Goal: Task Accomplishment & Management: Use online tool/utility

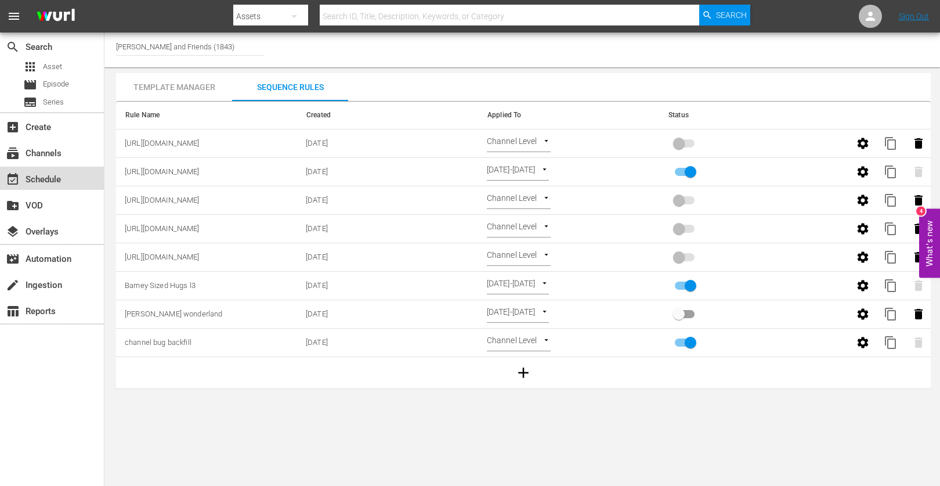
click at [47, 175] on div "event_available Schedule" at bounding box center [32, 177] width 65 height 10
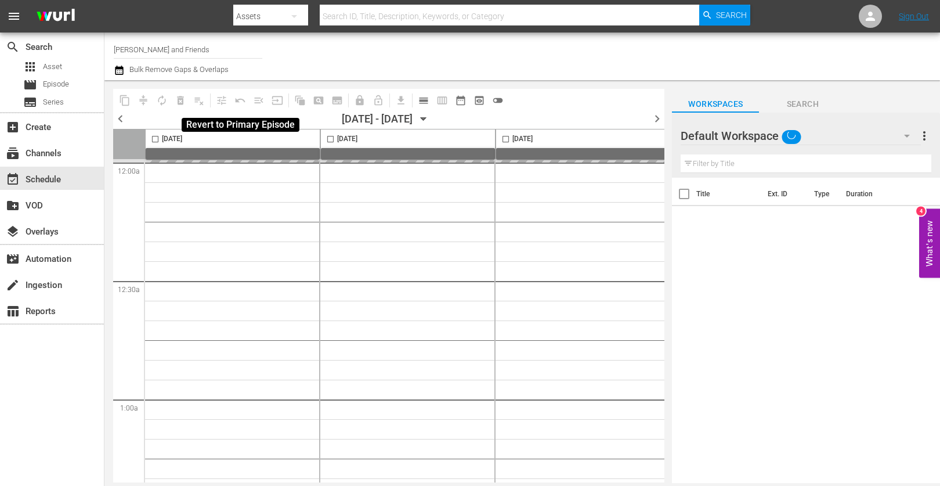
click at [172, 52] on input "[PERSON_NAME] and Friends" at bounding box center [188, 49] width 149 height 28
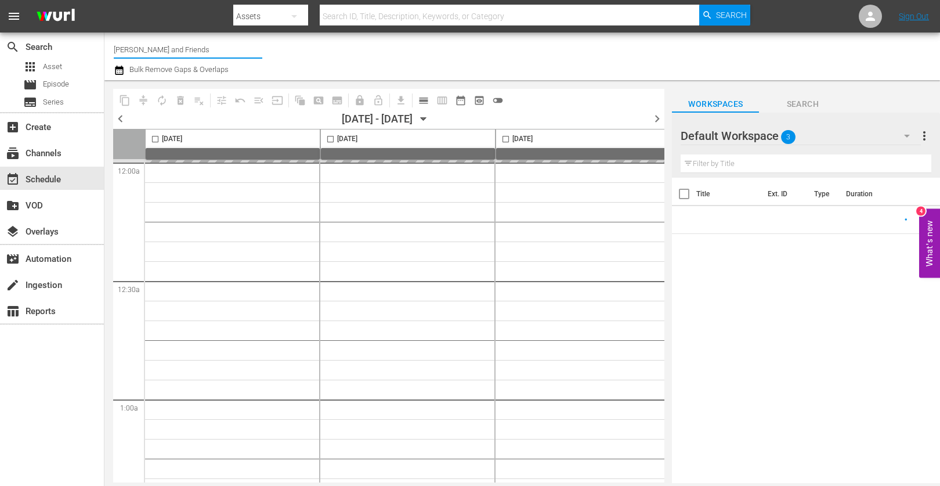
click at [172, 52] on input "[PERSON_NAME] and Friends" at bounding box center [188, 49] width 149 height 28
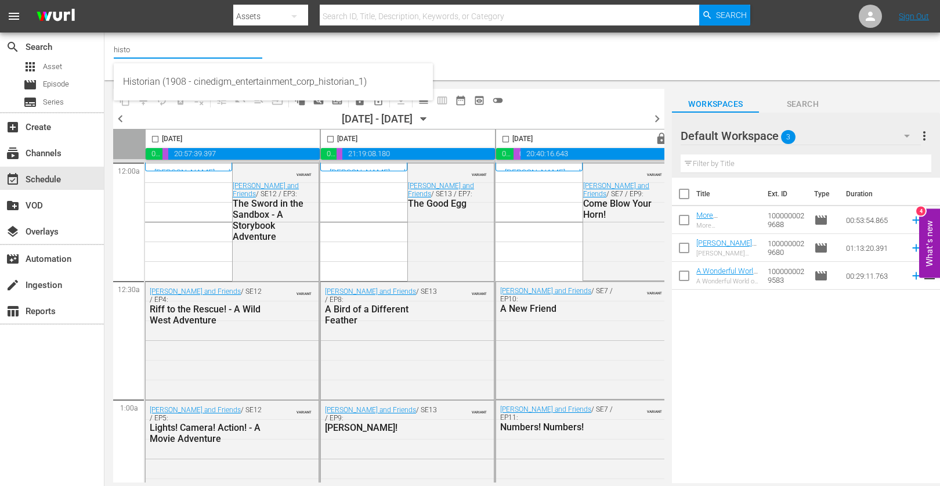
click at [157, 84] on div "Historian (1908 - cinedigm_entertainment_corp_historian_1)" at bounding box center [273, 82] width 301 height 28
type input "Historian (1908 - cinedigm_entertainment_corp_historian_1)"
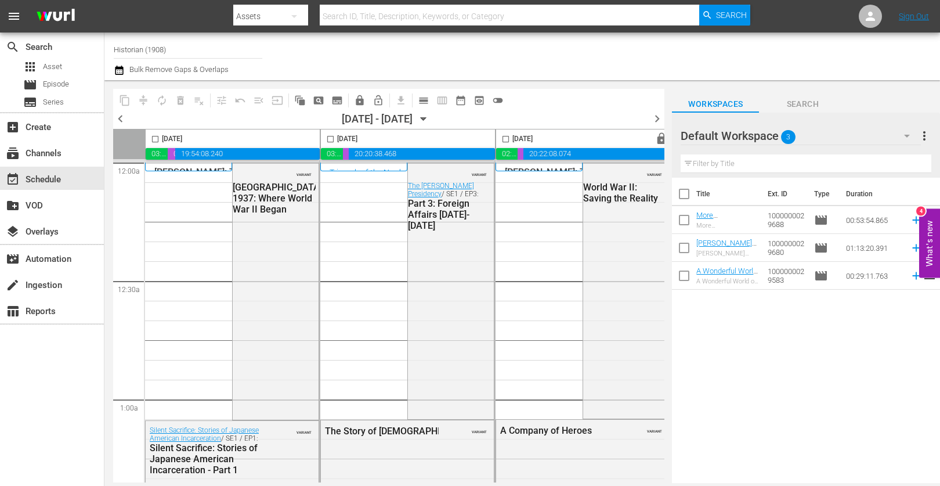
click at [534, 75] on div "Channel Title Historian (1908) Bulk Remove Gaps & Overlaps" at bounding box center [337, 56] width 446 height 42
click at [121, 119] on span "chevron_left" at bounding box center [120, 118] width 15 height 15
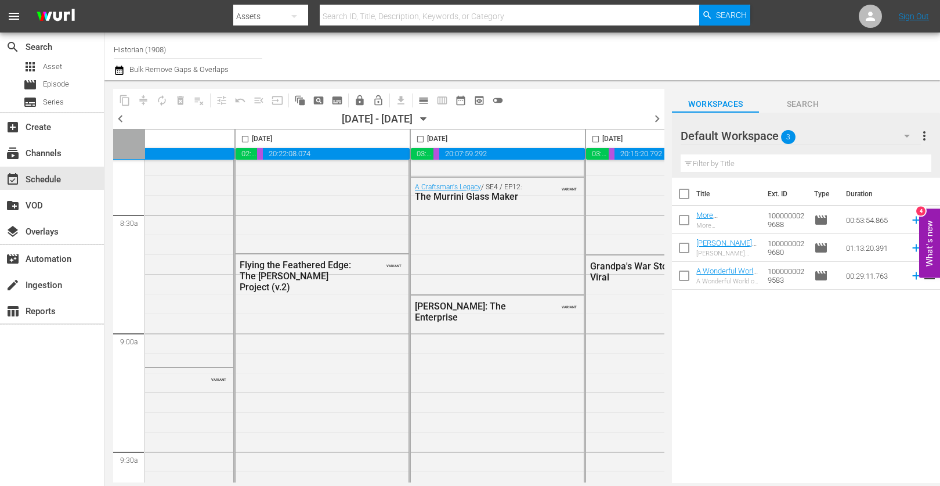
scroll to position [0, 436]
